Goal: Find specific page/section: Find specific page/section

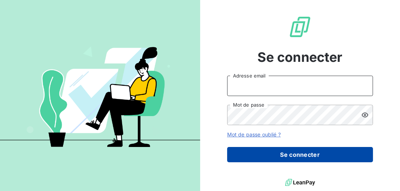
type input "mrakotobe@cfa-afia.fr"
click at [255, 154] on button "Se connecter" at bounding box center [300, 154] width 146 height 15
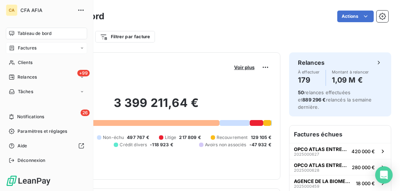
click at [27, 47] on span "Factures" at bounding box center [27, 48] width 19 height 7
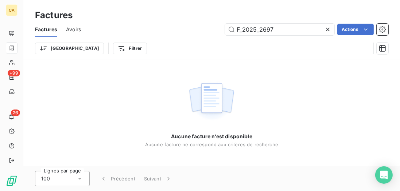
drag, startPoint x: 287, startPoint y: 31, endPoint x: 208, endPoint y: 38, distance: 79.4
click at [212, 38] on div "Factures Avoirs F_2025_2697 Actions Trier Filtrer" at bounding box center [211, 41] width 376 height 38
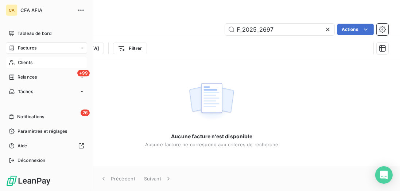
click at [28, 64] on span "Clients" at bounding box center [25, 62] width 15 height 7
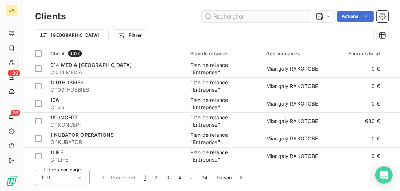
click at [230, 16] on input "text" at bounding box center [256, 17] width 109 height 12
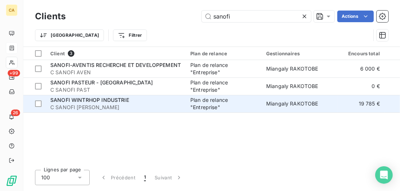
type input "sanofi"
click at [173, 97] on div "SANOFI WINTRHOP INDUSTRIE" at bounding box center [115, 100] width 131 height 7
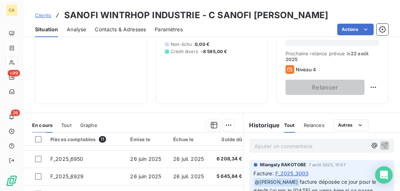
scroll to position [106, 0]
